Goal: Check status: Check status

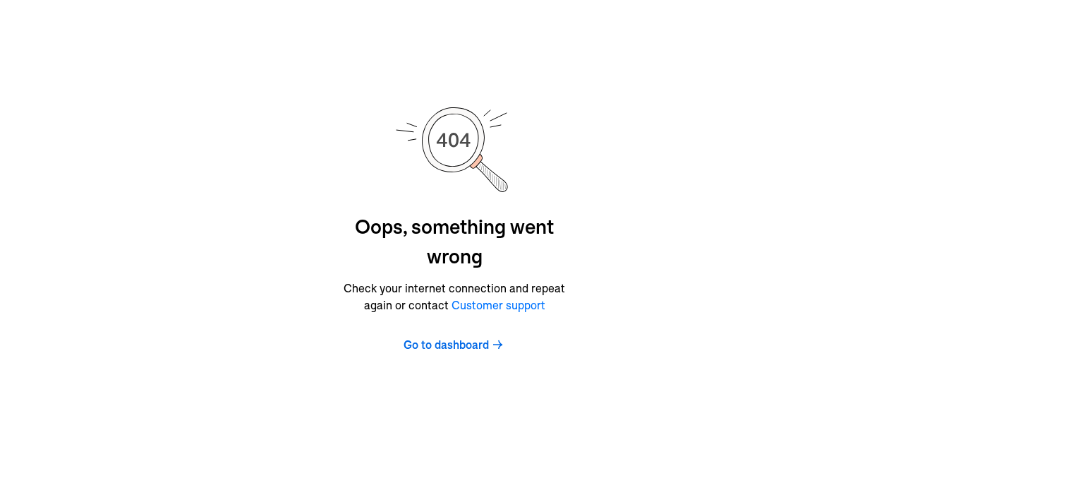
click at [471, 342] on span "Go to dashboard" at bounding box center [446, 344] width 85 height 17
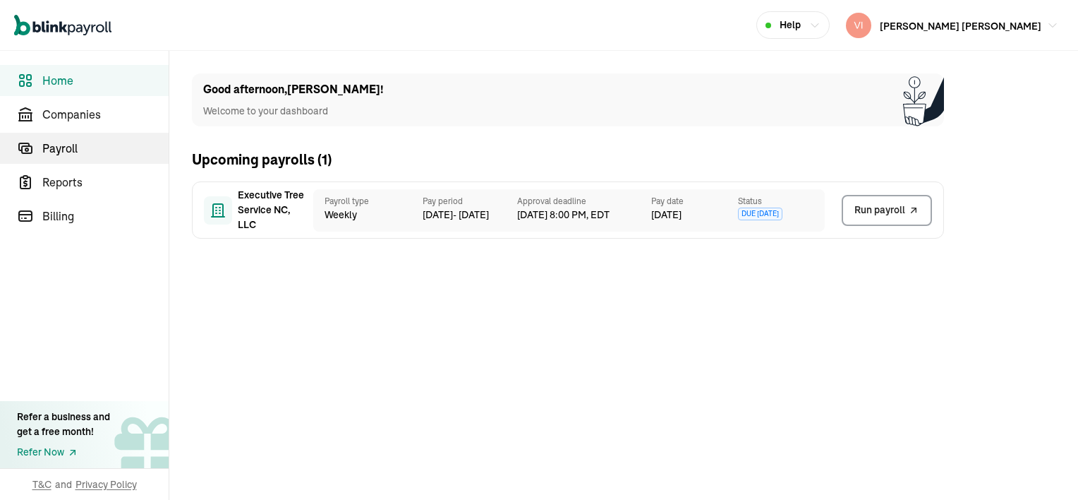
click at [54, 149] on span "Payroll" at bounding box center [105, 148] width 126 height 17
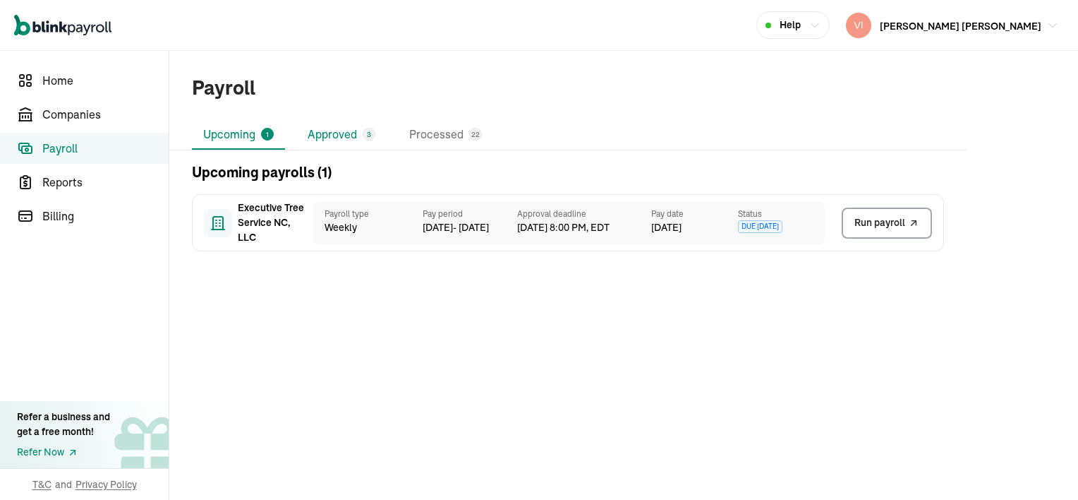
click at [347, 137] on li "Approved 3" at bounding box center [341, 135] width 90 height 30
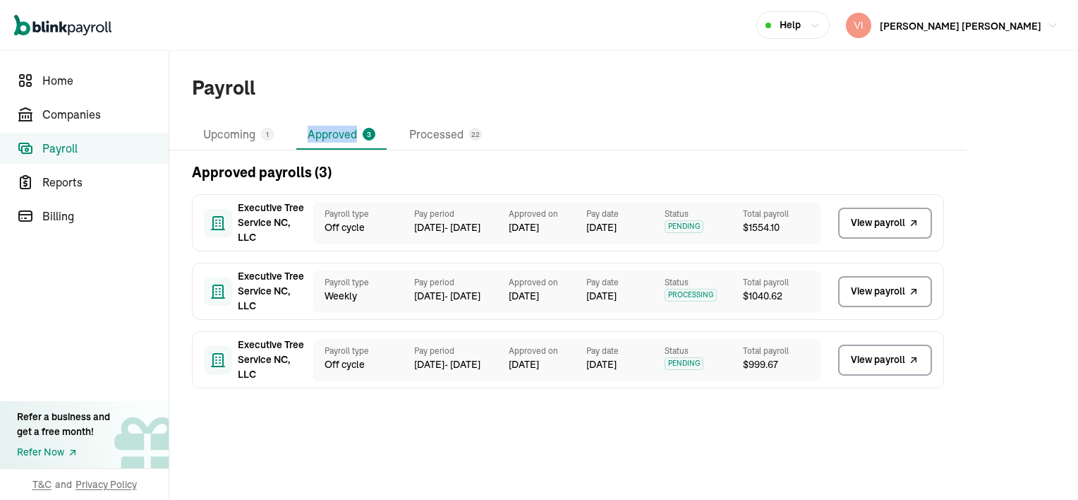
click at [871, 294] on span "View payroll" at bounding box center [878, 291] width 54 height 15
